Goal: Task Accomplishment & Management: Use online tool/utility

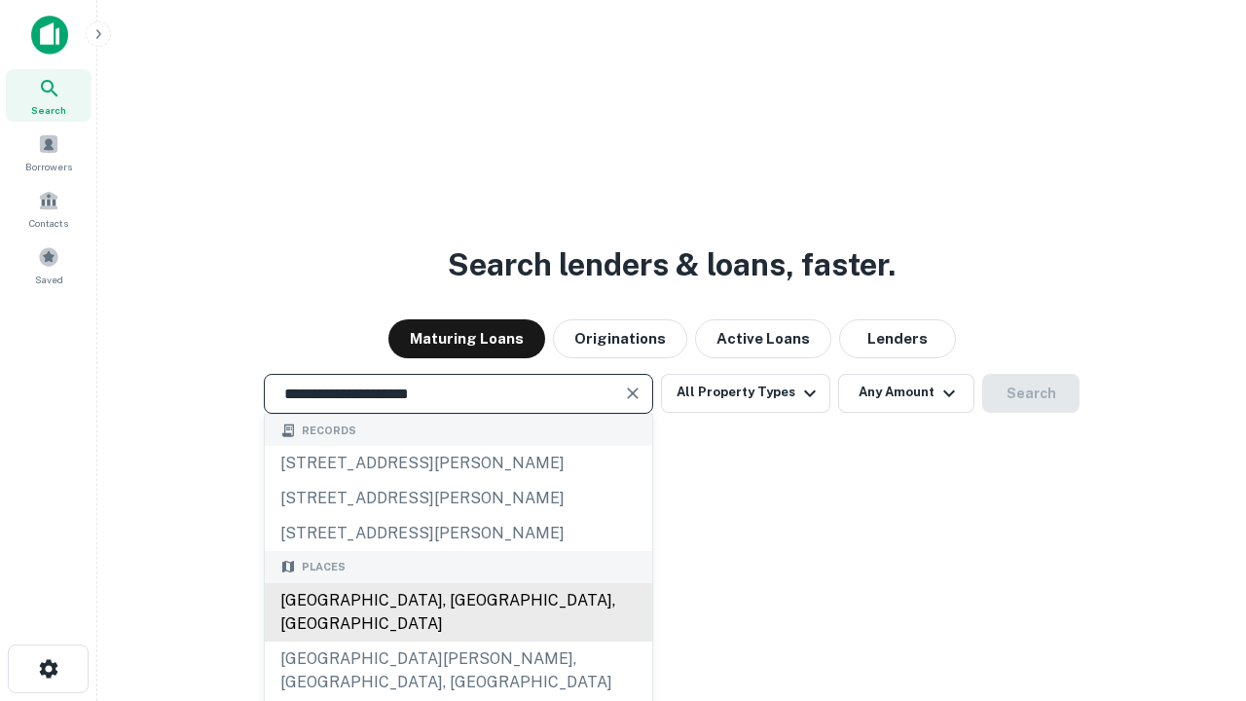
click at [458, 642] on div "Santa Monica, CA, USA" at bounding box center [458, 612] width 387 height 58
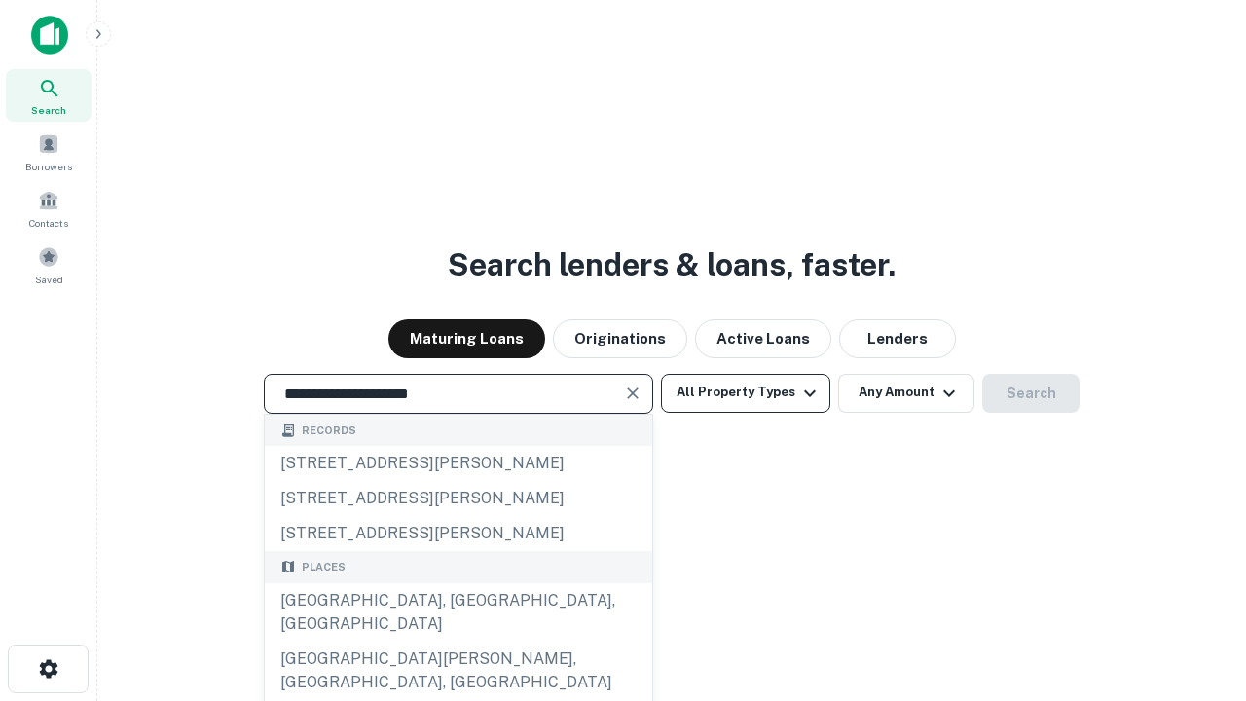
click at [746, 392] on button "All Property Types" at bounding box center [745, 393] width 169 height 39
type input "**********"
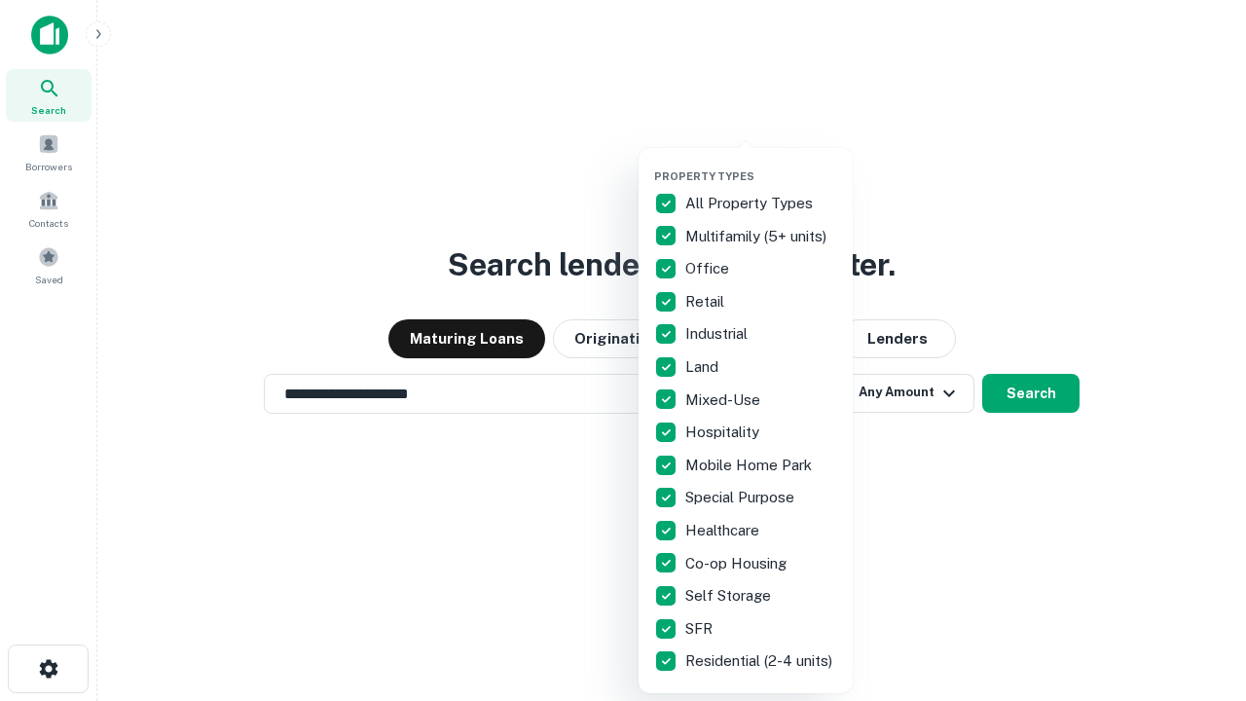
click at [761, 164] on button "button" at bounding box center [761, 164] width 214 height 1
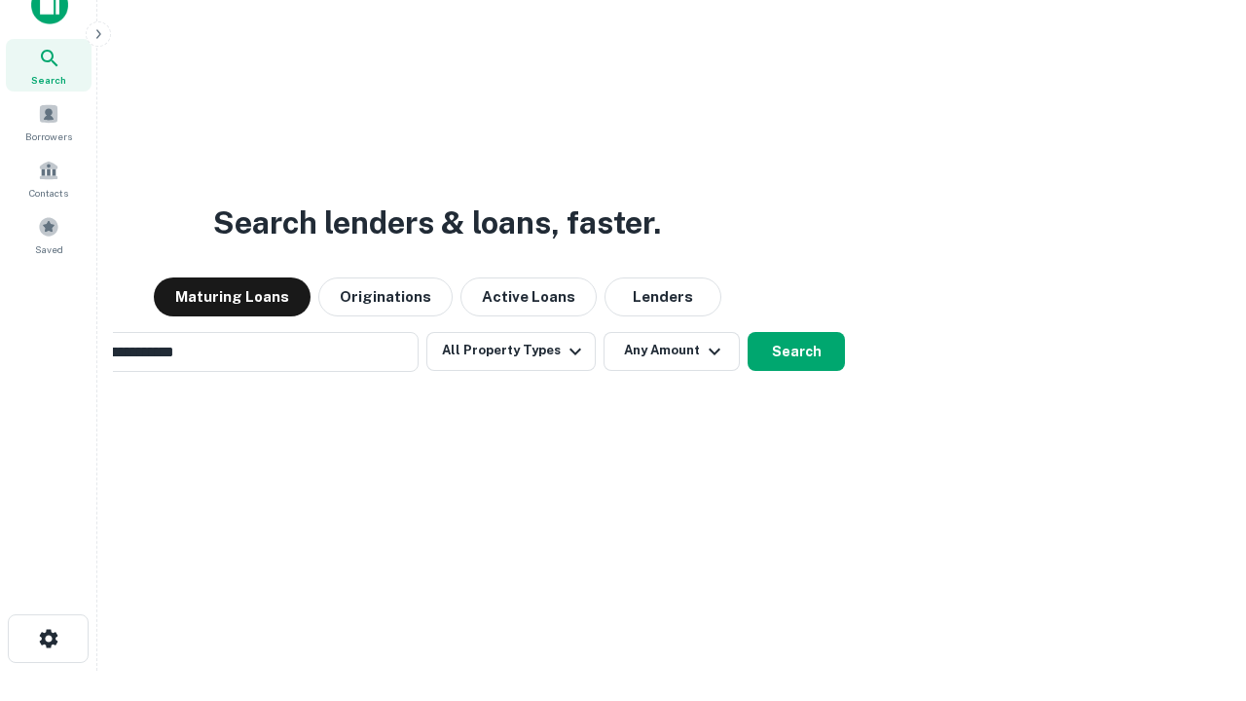
scroll to position [31, 0]
click at [604, 331] on button "Any Amount" at bounding box center [672, 350] width 136 height 39
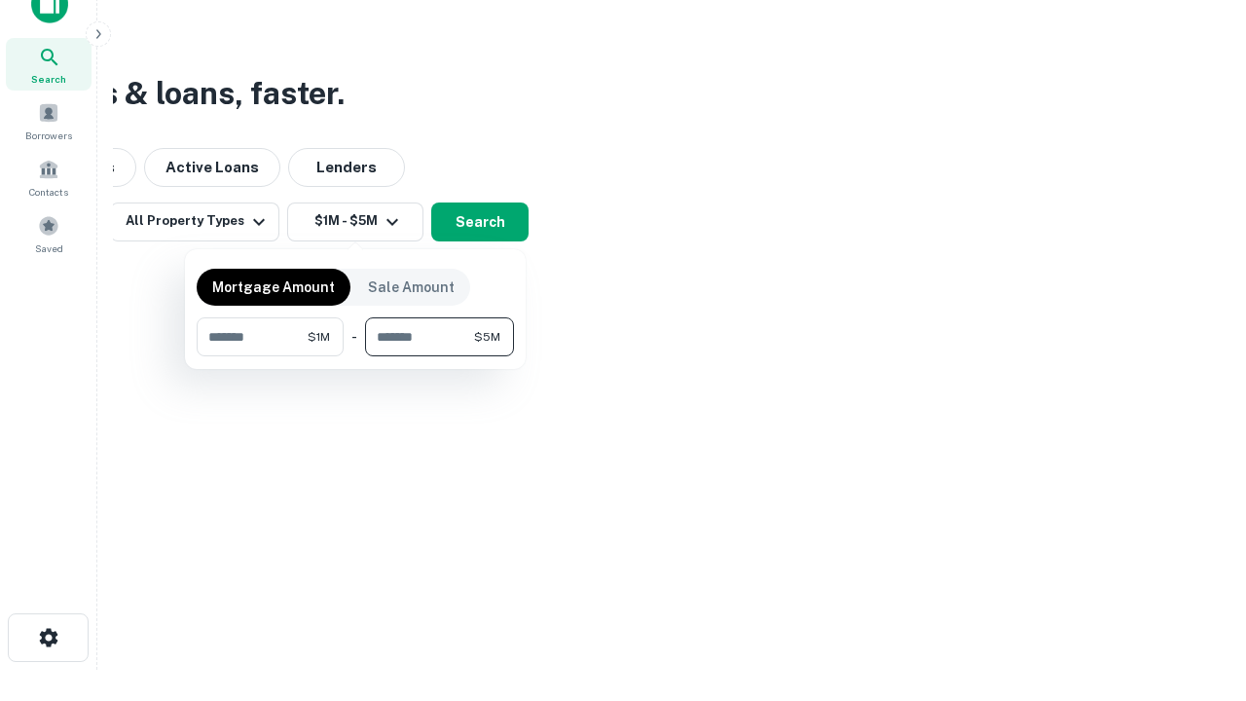
type input "*******"
click at [355, 356] on button "button" at bounding box center [355, 356] width 317 height 1
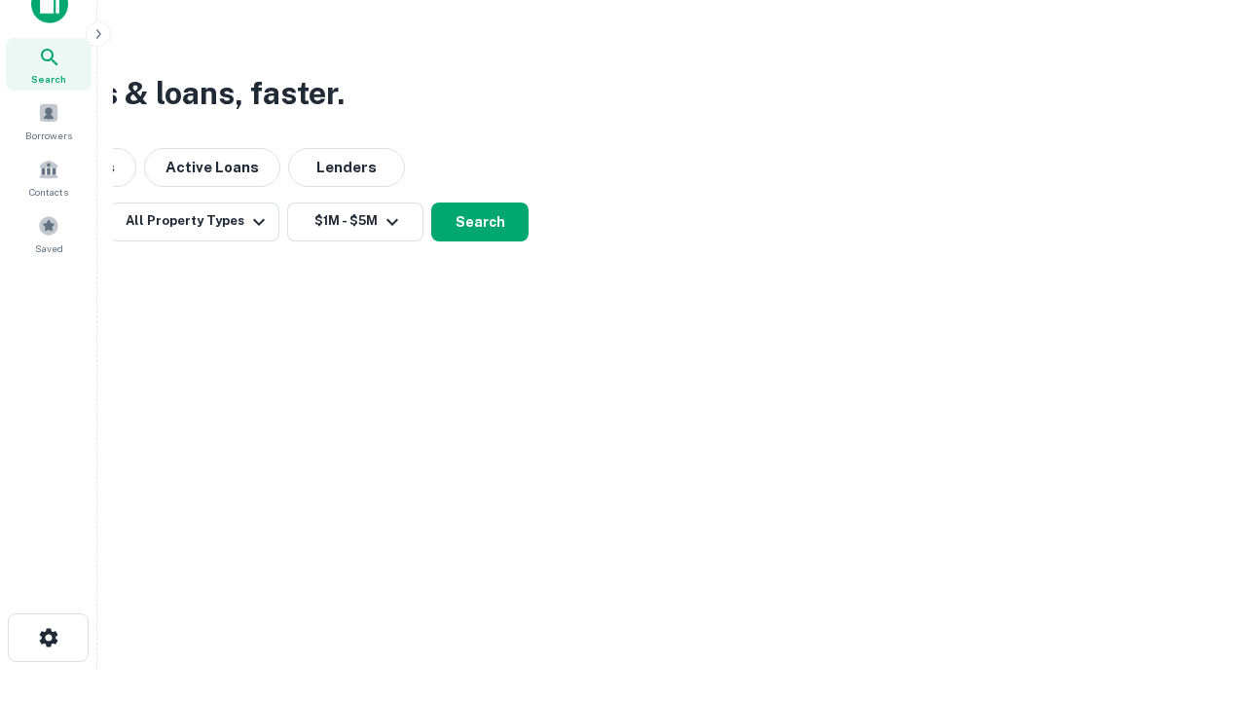
scroll to position [12, 359]
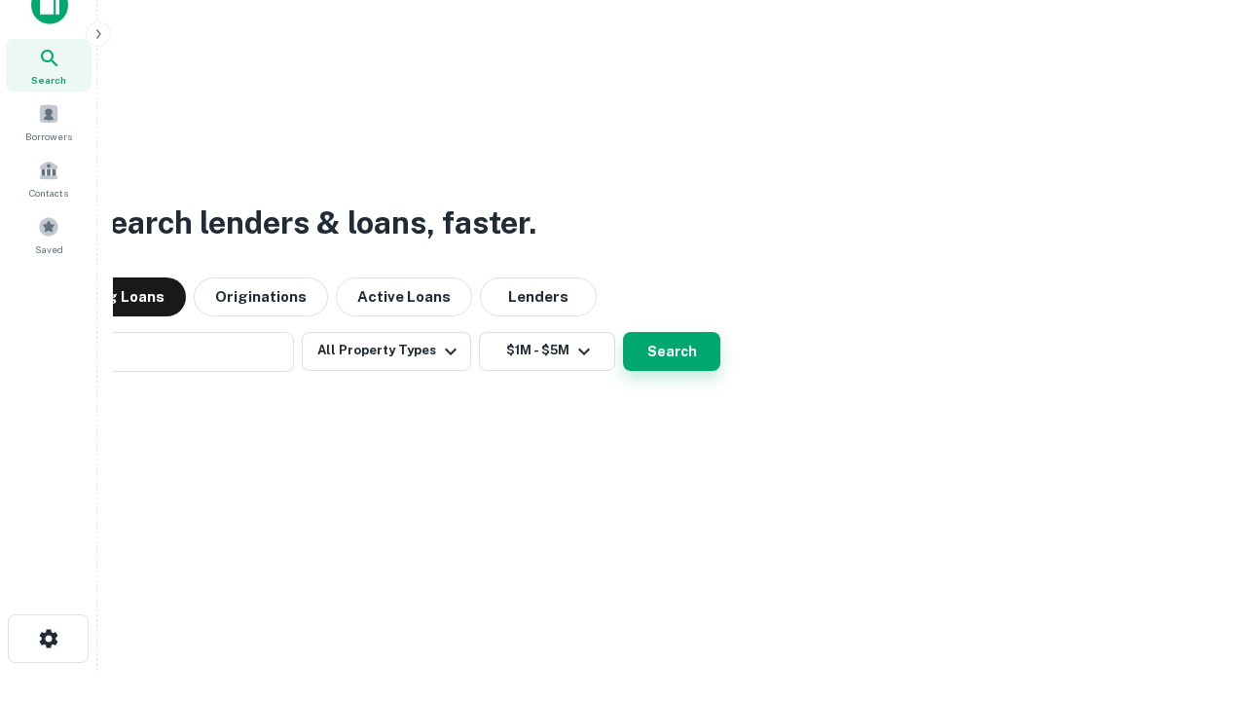
click at [623, 332] on button "Search" at bounding box center [671, 351] width 97 height 39
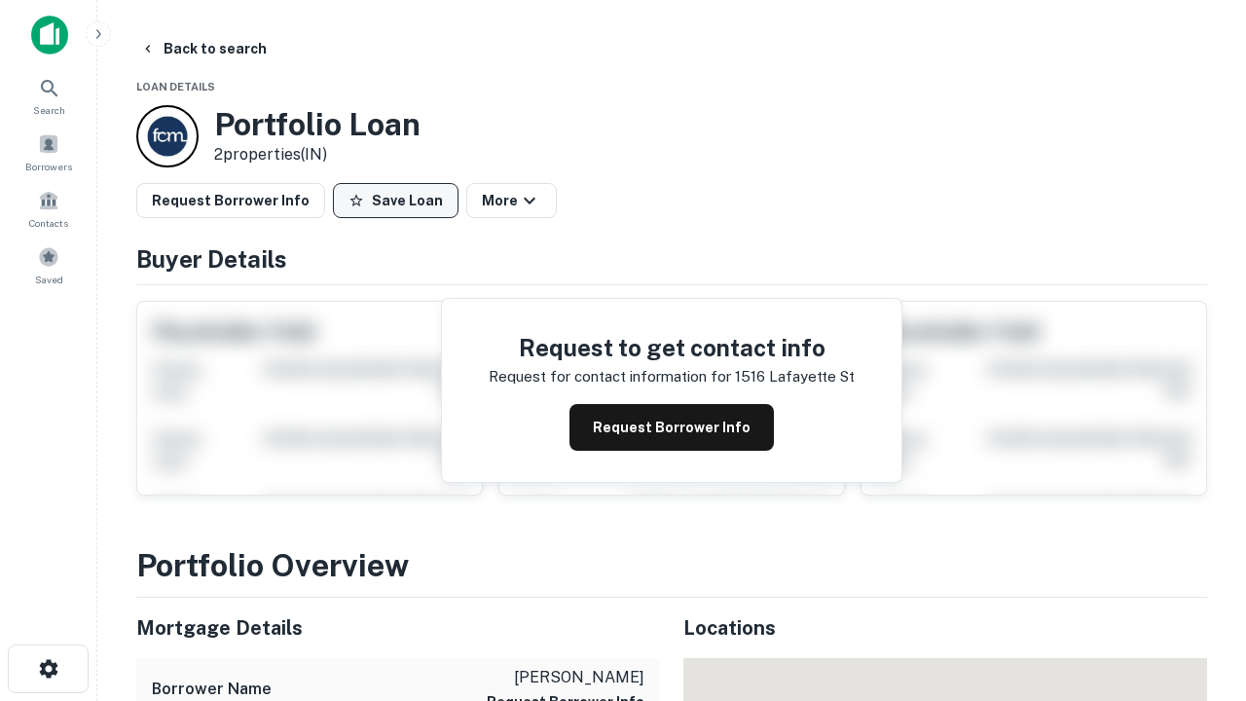
click at [395, 201] on button "Save Loan" at bounding box center [396, 200] width 126 height 35
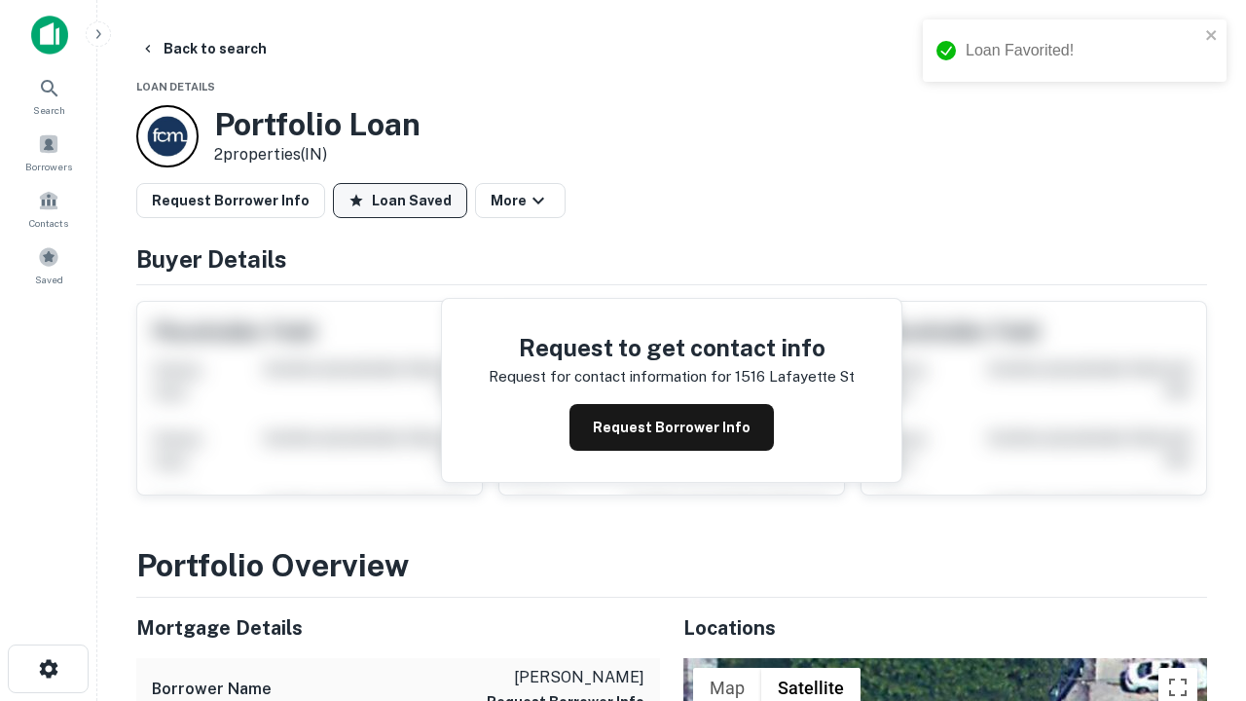
click at [400, 201] on button "Loan Saved" at bounding box center [400, 200] width 134 height 35
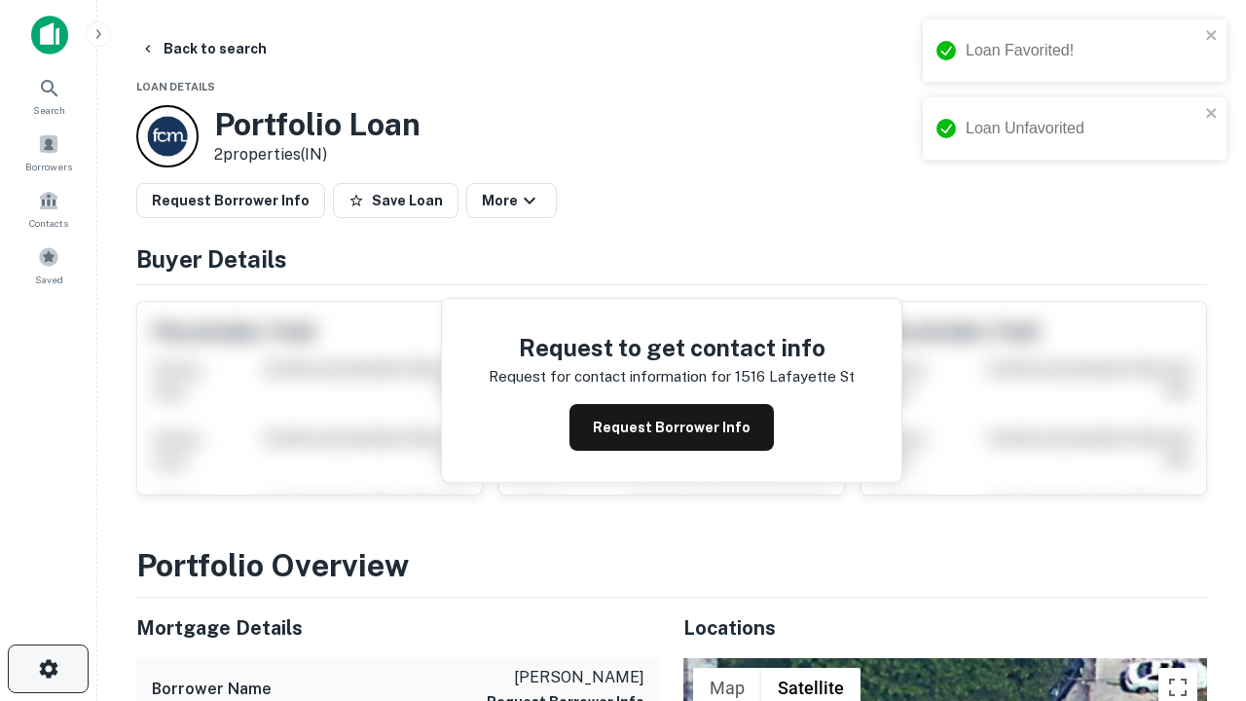
click at [48, 669] on icon "button" at bounding box center [48, 668] width 23 height 23
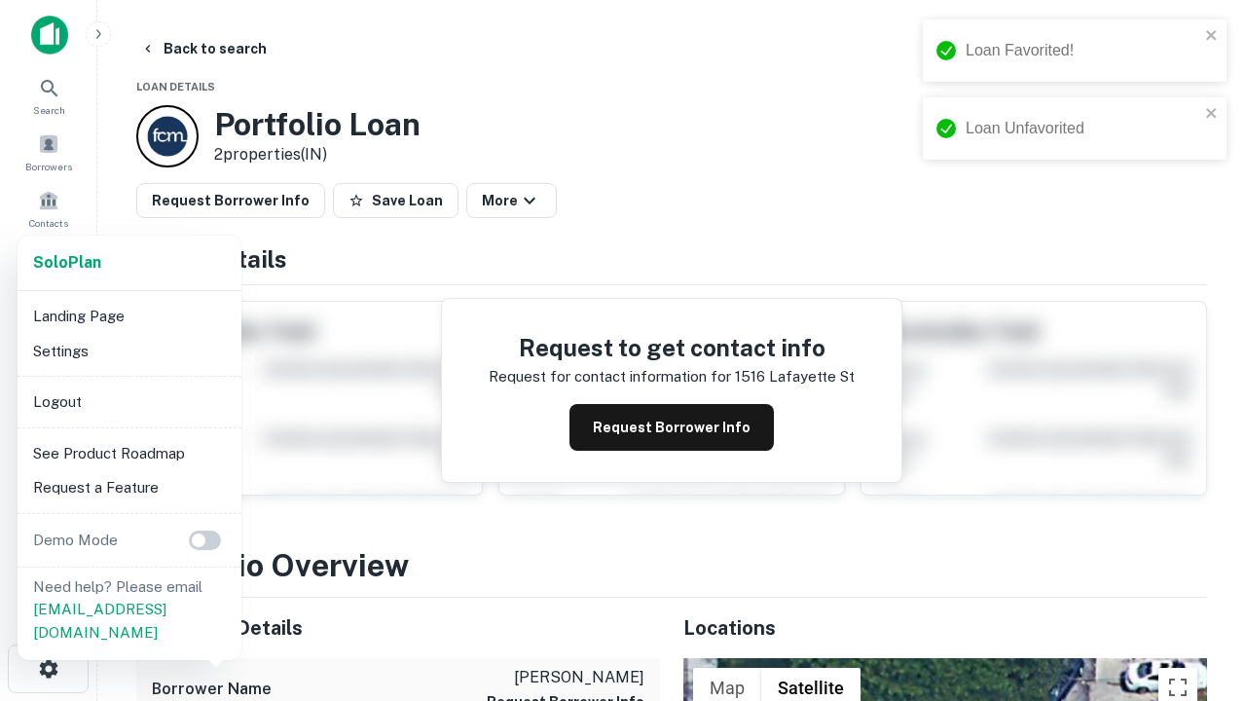
click at [129, 401] on li "Logout" at bounding box center [129, 402] width 208 height 35
